Goal: Information Seeking & Learning: Learn about a topic

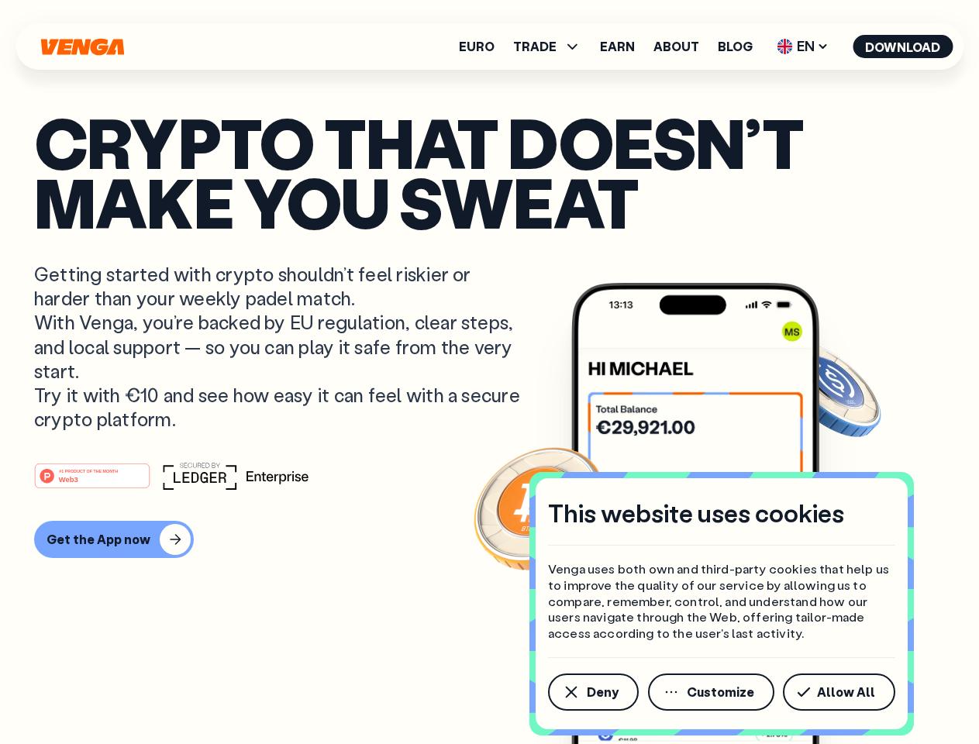
click at [489, 372] on p "Getting started with crypto shouldn’t feel riskier or harder than your weekly p…" at bounding box center [279, 346] width 490 height 169
click at [592, 692] on span "Deny" at bounding box center [603, 692] width 32 height 12
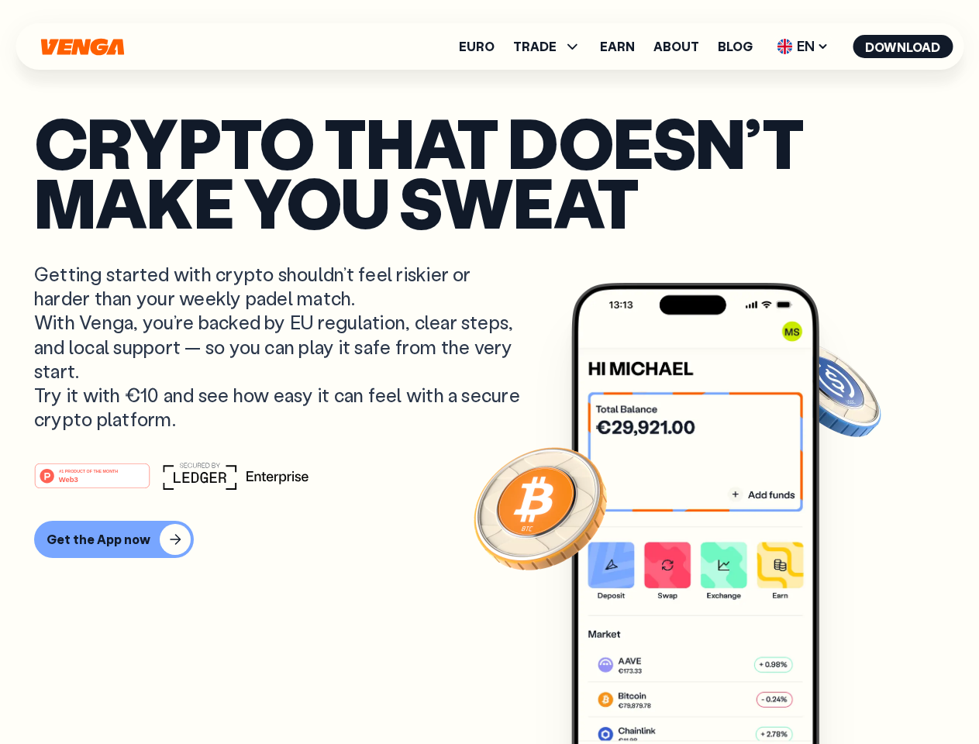
click at [713, 692] on img at bounding box center [695, 543] width 248 height 520
click at [842, 692] on article "Crypto that doesn’t make you sweat Getting started with crypto shouldn’t feel r…" at bounding box center [489, 403] width 911 height 582
click at [552, 47] on span "TRADE" at bounding box center [534, 46] width 43 height 12
click at [803, 47] on span "EN" at bounding box center [803, 46] width 63 height 25
